Goal: Task Accomplishment & Management: Use online tool/utility

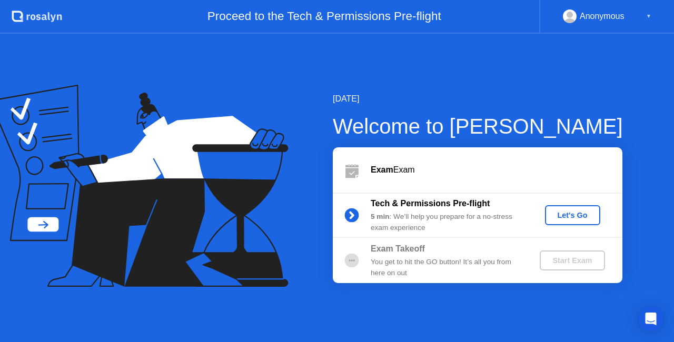
click at [568, 213] on div "Let's Go" at bounding box center [572, 215] width 47 height 8
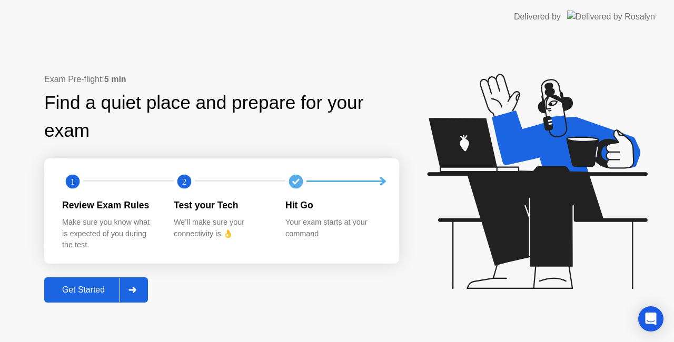
click at [74, 289] on div "Get Started" at bounding box center [83, 289] width 72 height 9
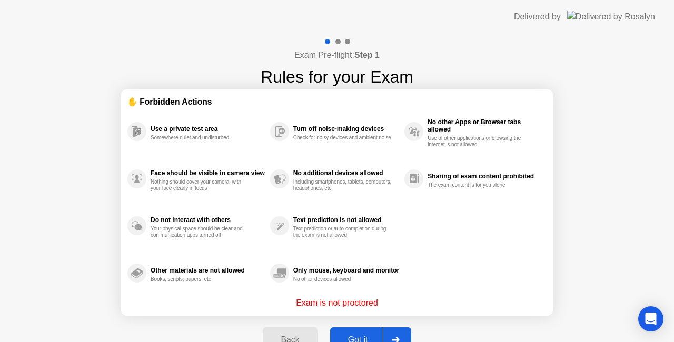
click at [370, 336] on div "Got it" at bounding box center [358, 340] width 50 height 9
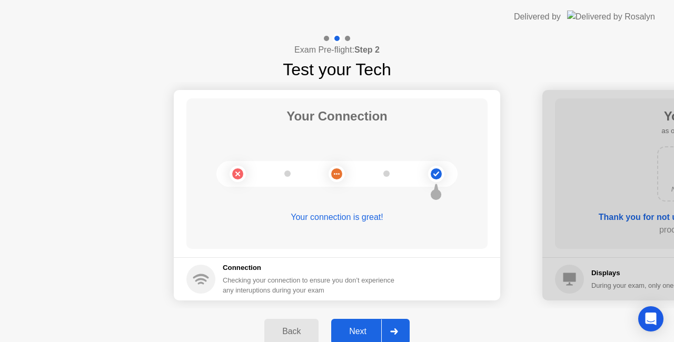
click at [361, 328] on div "Next" at bounding box center [357, 331] width 47 height 9
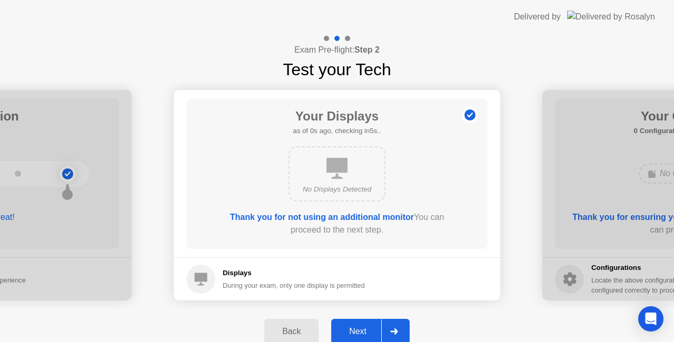
click at [361, 328] on div "Next" at bounding box center [357, 331] width 47 height 9
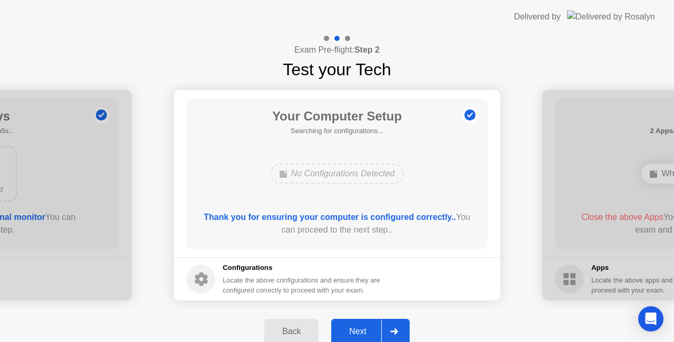
click at [361, 328] on div "Next" at bounding box center [357, 331] width 47 height 9
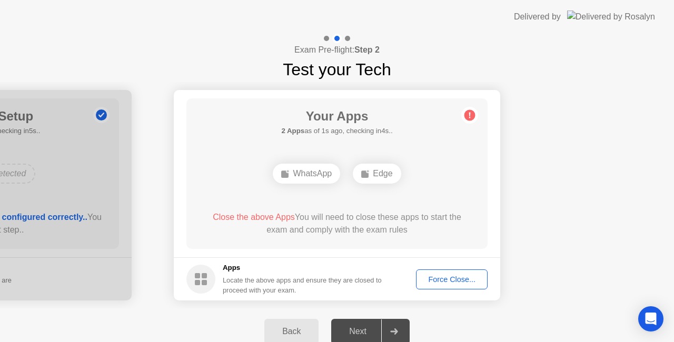
click at [451, 281] on div "Force Close..." at bounding box center [452, 279] width 64 height 8
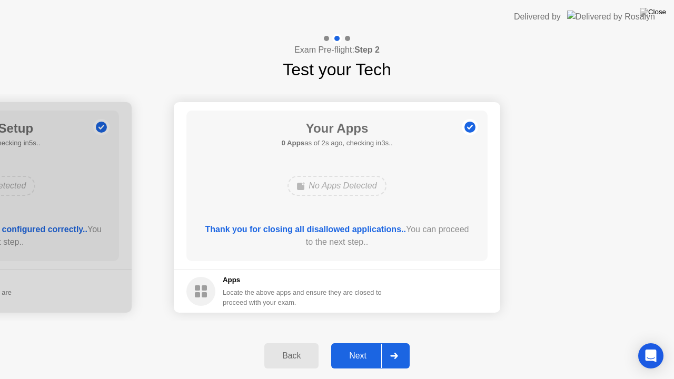
click at [355, 342] on div "Next" at bounding box center [357, 355] width 47 height 9
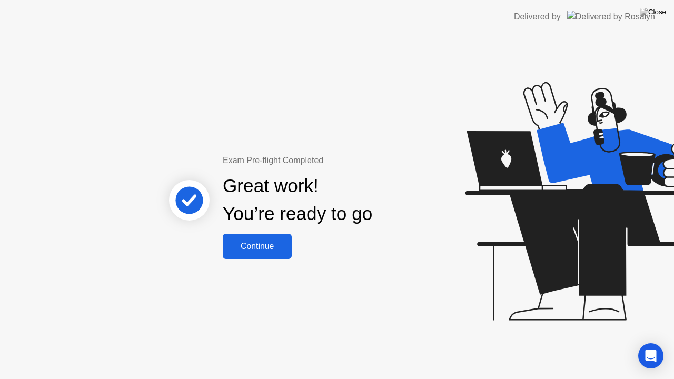
click at [284, 253] on button "Continue" at bounding box center [257, 246] width 69 height 25
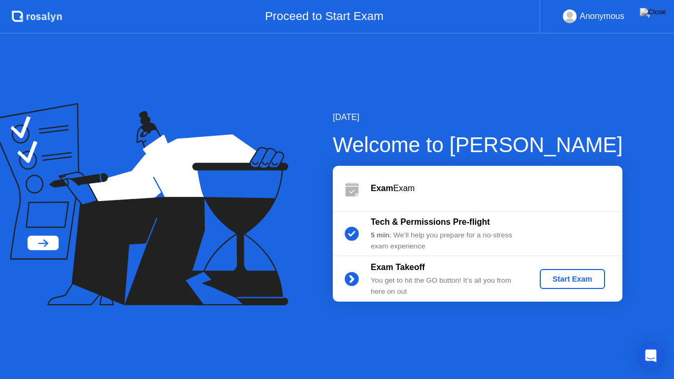
click at [564, 280] on div "Start Exam" at bounding box center [572, 279] width 56 height 8
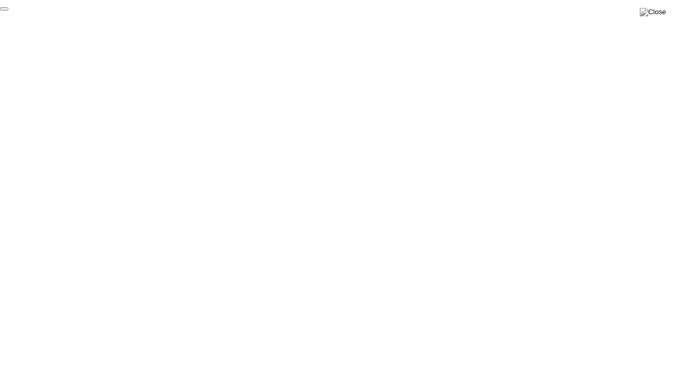
click div "End Proctoring Session"
